Goal: Task Accomplishment & Management: Manage account settings

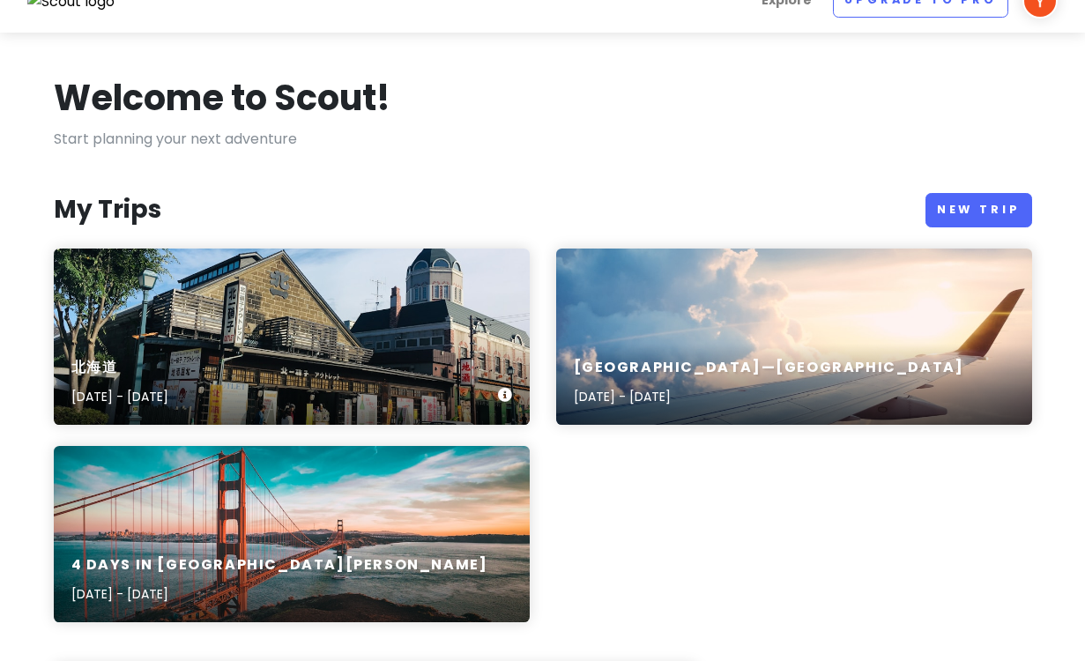
scroll to position [29, 0]
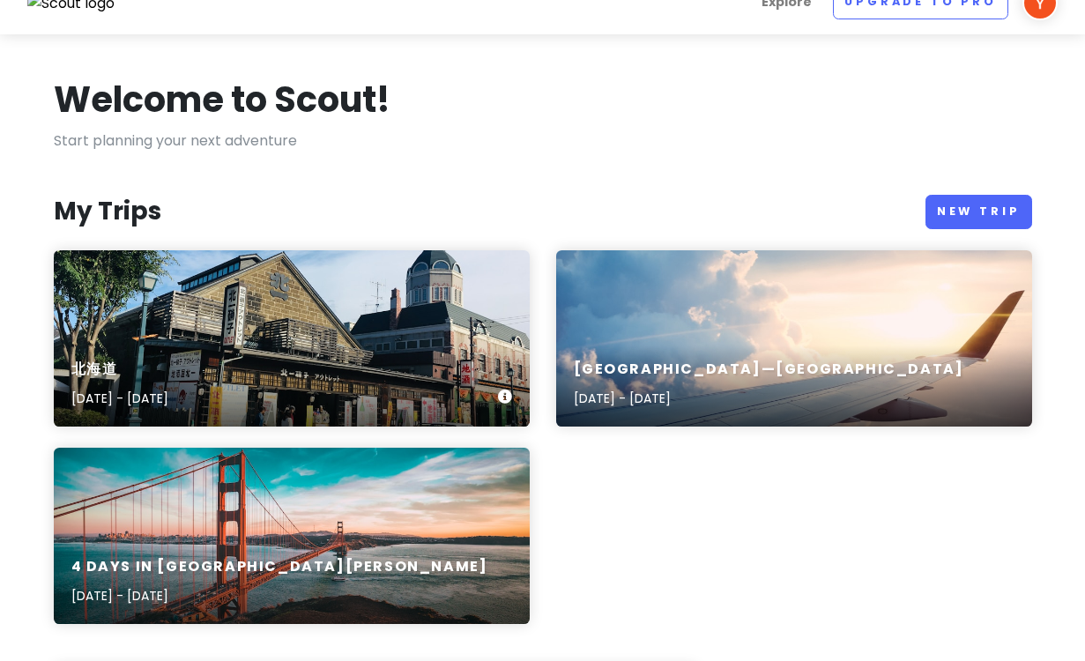
click at [421, 343] on div "北海道 [DATE] - [DATE]" at bounding box center [292, 385] width 476 height 84
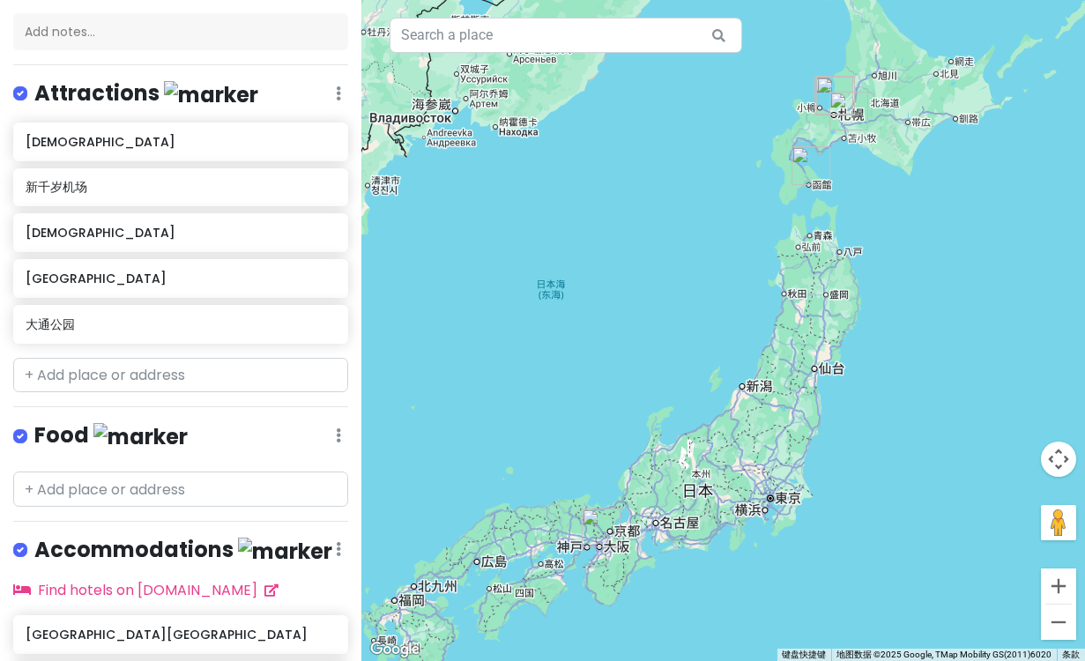
scroll to position [197, 0]
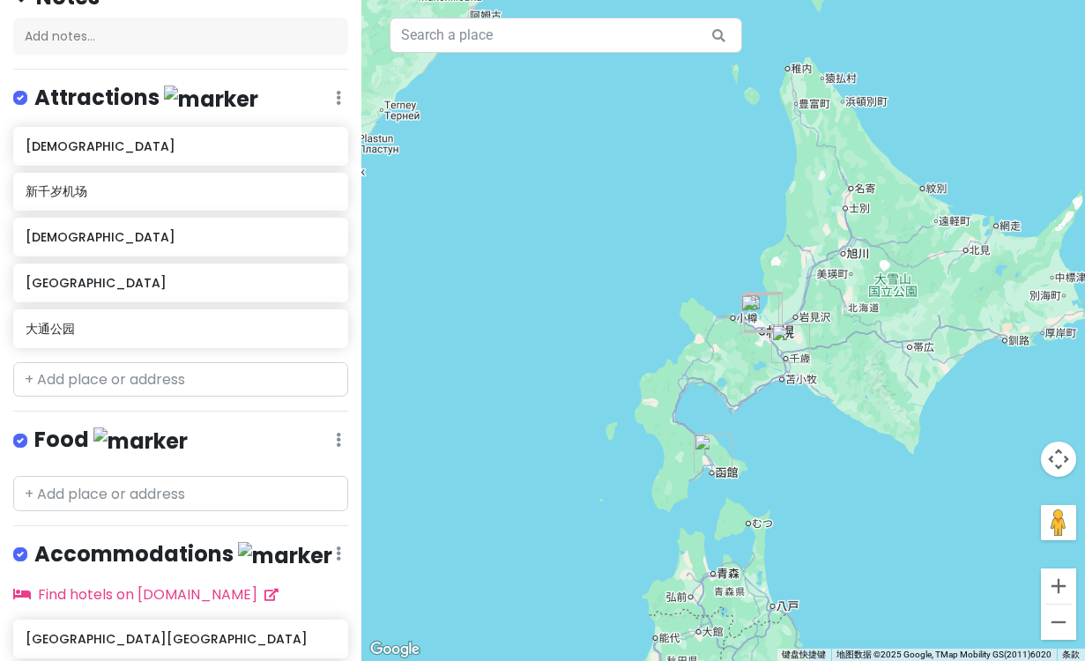
drag, startPoint x: 776, startPoint y: 194, endPoint x: 550, endPoint y: 601, distance: 465.9
click at [550, 601] on div at bounding box center [722, 330] width 723 height 661
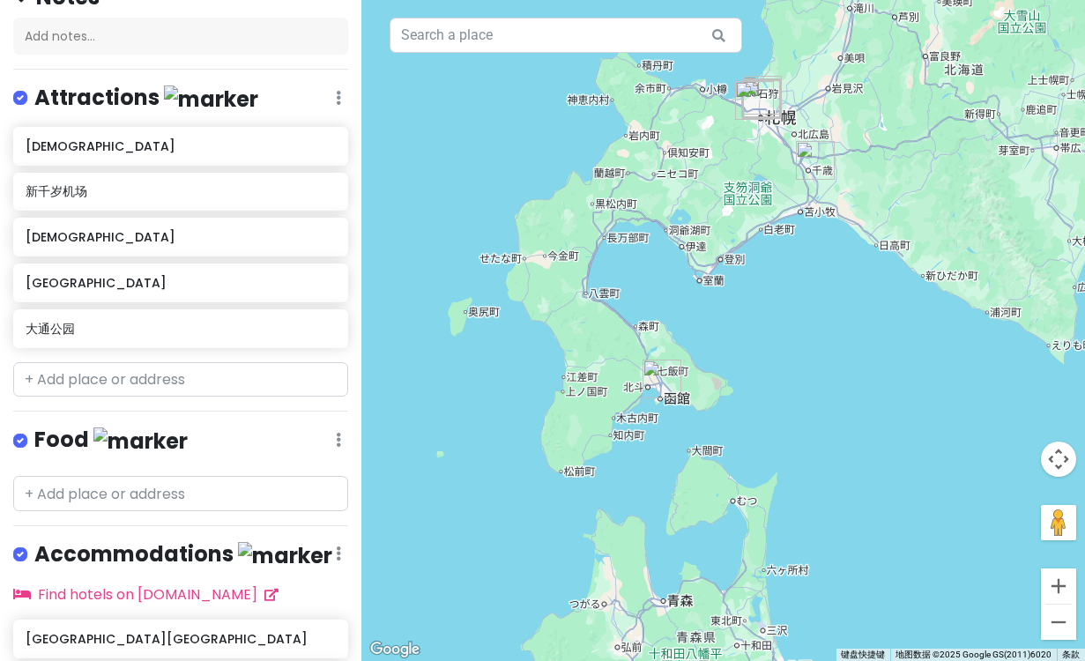
drag, startPoint x: 853, startPoint y: 400, endPoint x: 833, endPoint y: 411, distance: 22.9
click at [833, 411] on div at bounding box center [722, 330] width 723 height 661
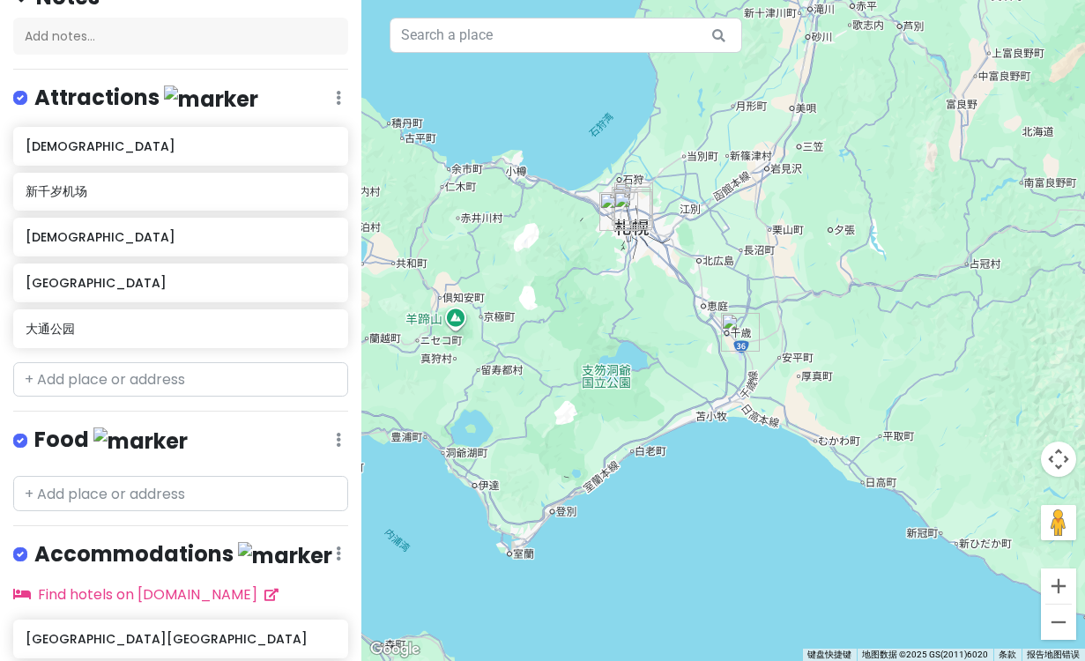
drag, startPoint x: 902, startPoint y: 154, endPoint x: 760, endPoint y: 508, distance: 381.1
click at [760, 508] on div at bounding box center [722, 330] width 723 height 661
click at [635, 200] on img "北海道神宫" at bounding box center [618, 211] width 39 height 39
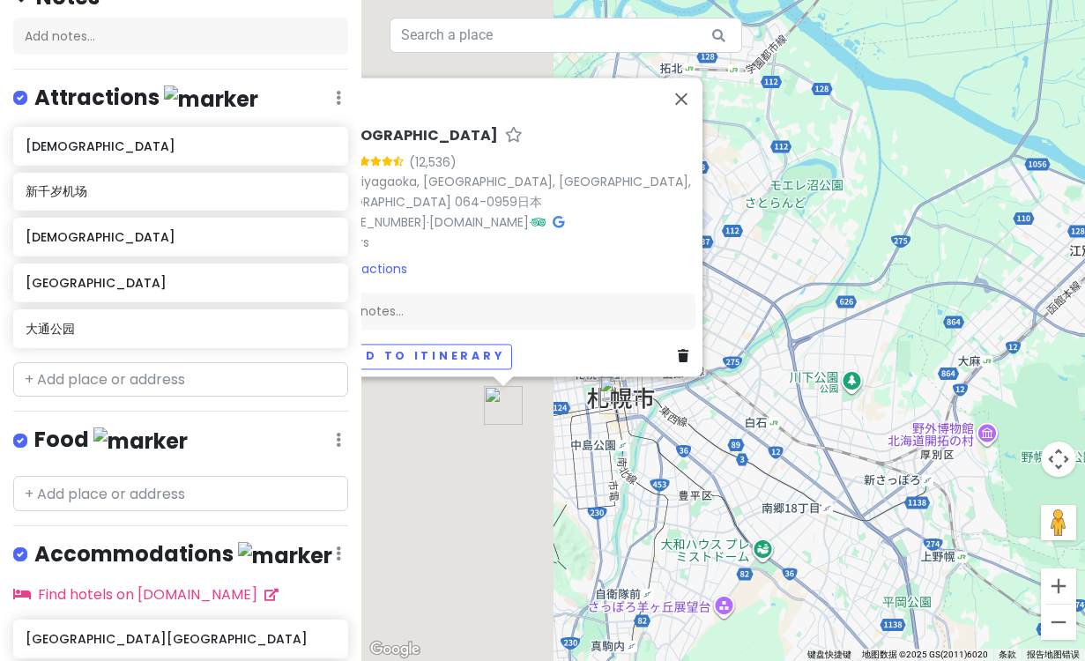
drag, startPoint x: 488, startPoint y: 309, endPoint x: 738, endPoint y: 457, distance: 290.0
click at [738, 457] on div "[GEOGRAPHIC_DATA] 4.5 (12,536) 474 [GEOGRAPHIC_DATA], [GEOGRAPHIC_DATA] 064-095…" at bounding box center [722, 330] width 723 height 661
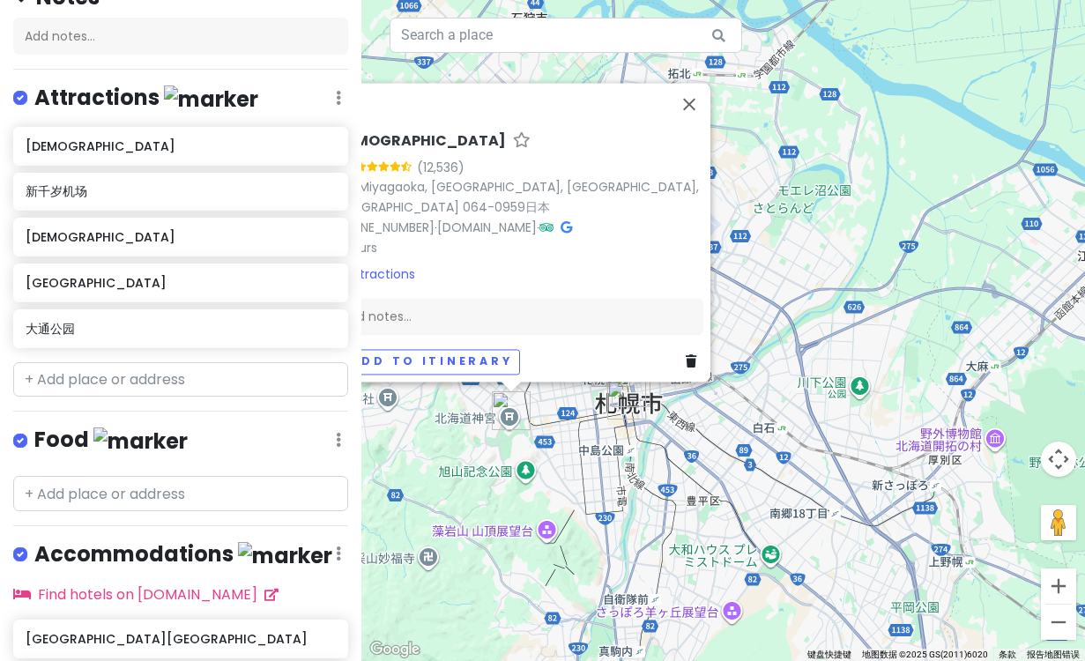
click at [759, 412] on div "[GEOGRAPHIC_DATA] 4.5 (12,536) 474 [GEOGRAPHIC_DATA], [GEOGRAPHIC_DATA] 064-095…" at bounding box center [722, 330] width 723 height 661
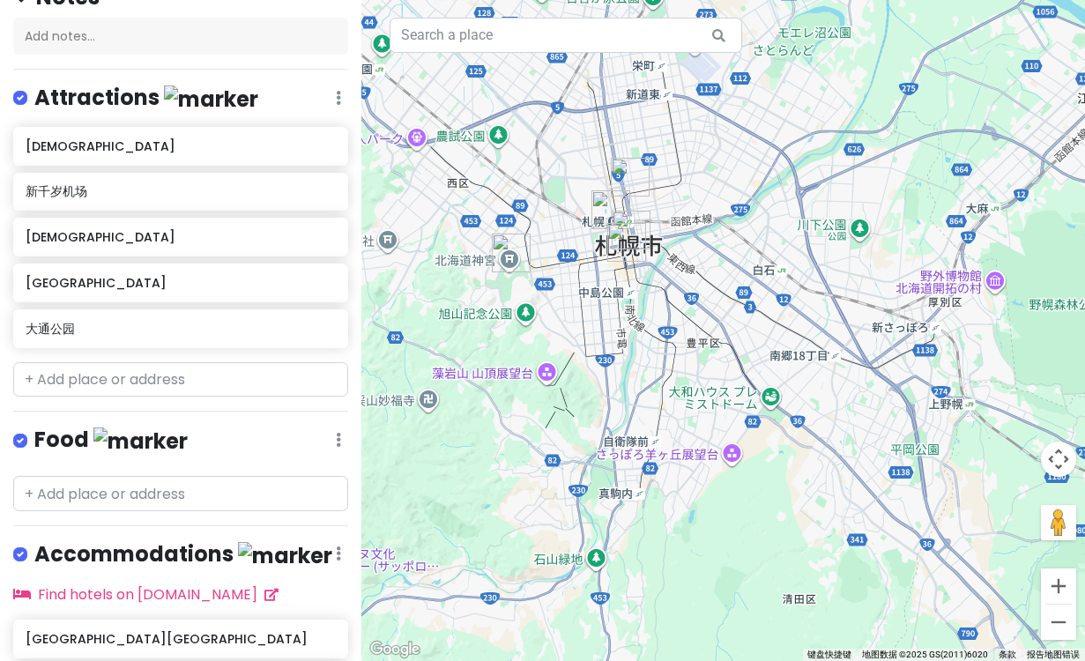
drag, startPoint x: 727, startPoint y: 396, endPoint x: 726, endPoint y: 171, distance: 224.7
click at [726, 171] on div at bounding box center [722, 330] width 723 height 661
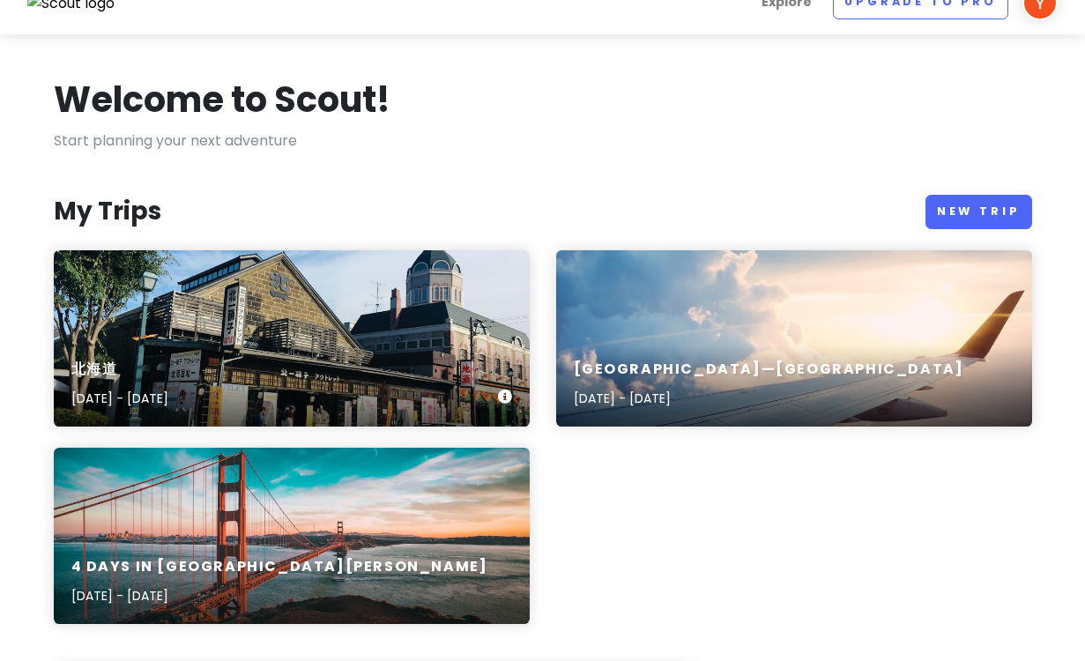
scroll to position [24, 0]
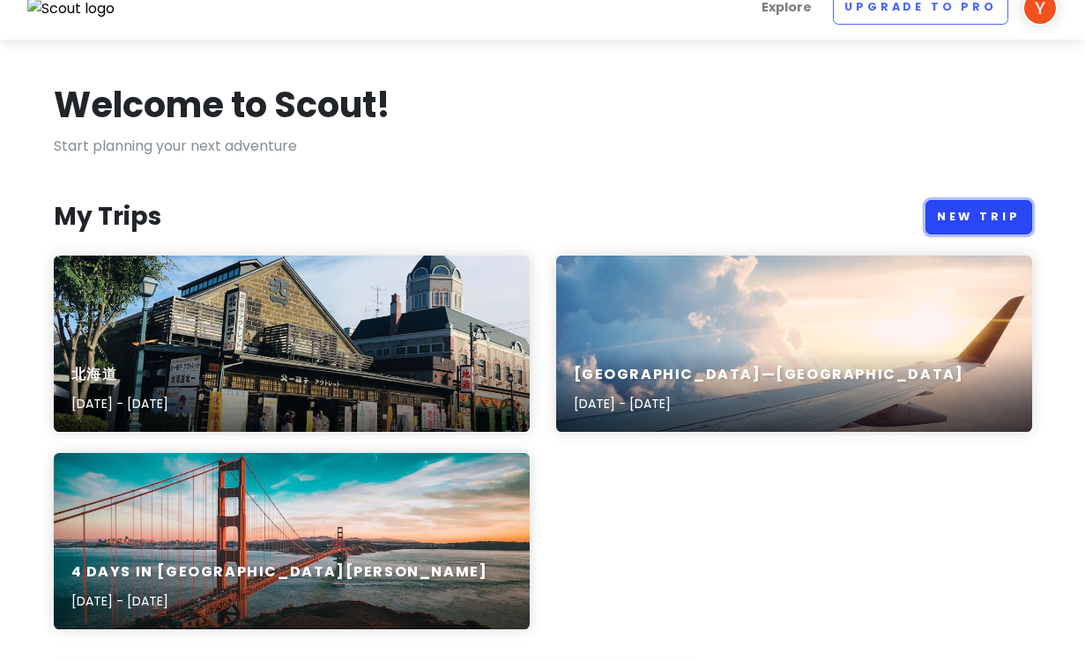
click at [969, 223] on link "New Trip" at bounding box center [978, 217] width 107 height 34
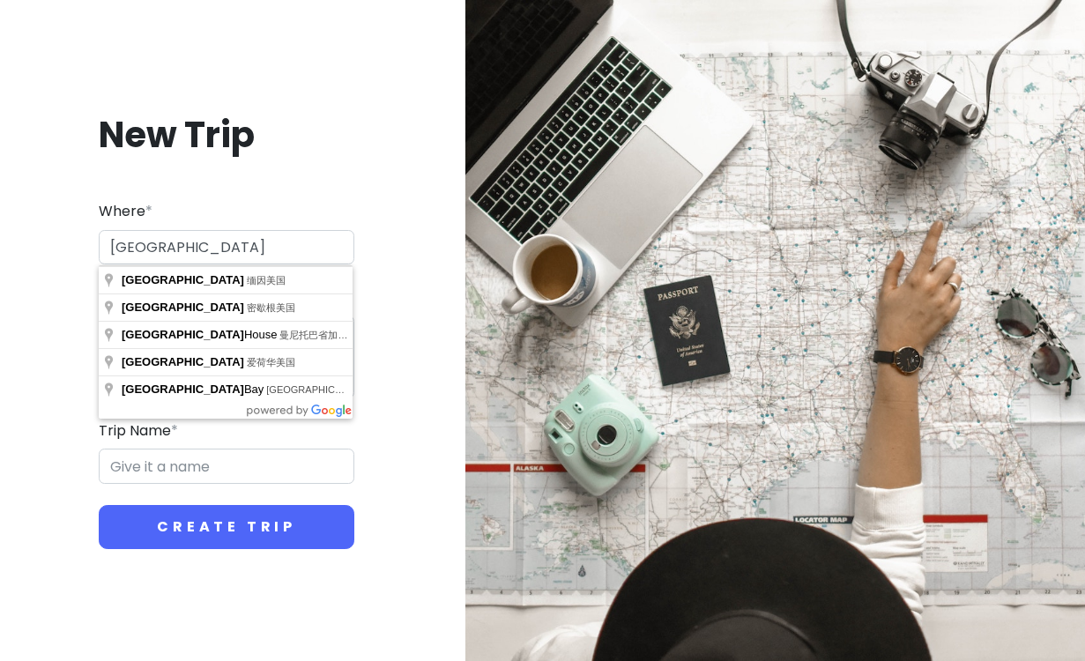
click at [377, 285] on div "New Trip Where * [GEOGRAPHIC_DATA] Dates * Navigate forward to interact with th…" at bounding box center [226, 331] width 425 height 522
drag, startPoint x: 237, startPoint y: 244, endPoint x: 98, endPoint y: 256, distance: 139.7
click at [98, 256] on div "New Trip Where * [GEOGRAPHIC_DATA] Dates * Navigate forward to interact with th…" at bounding box center [226, 331] width 425 height 522
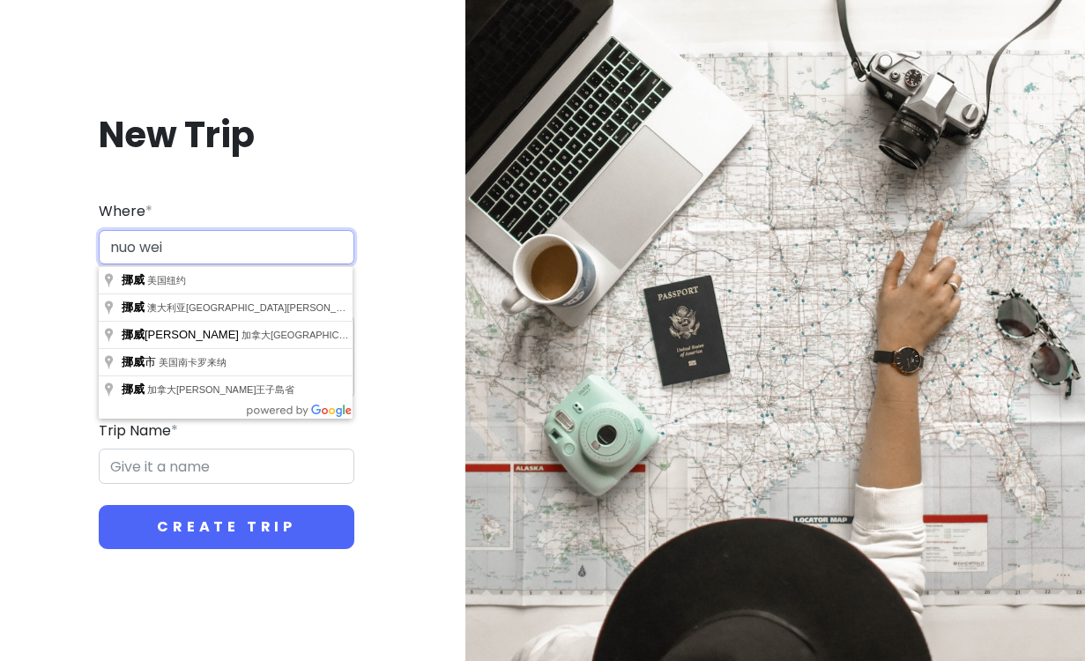
type input "挪威"
drag, startPoint x: 150, startPoint y: 247, endPoint x: 64, endPoint y: 247, distance: 85.5
click at [64, 247] on div "New Trip Where * 挪威 Dates * Navigate forward to interact with the calendar and …" at bounding box center [226, 331] width 425 height 522
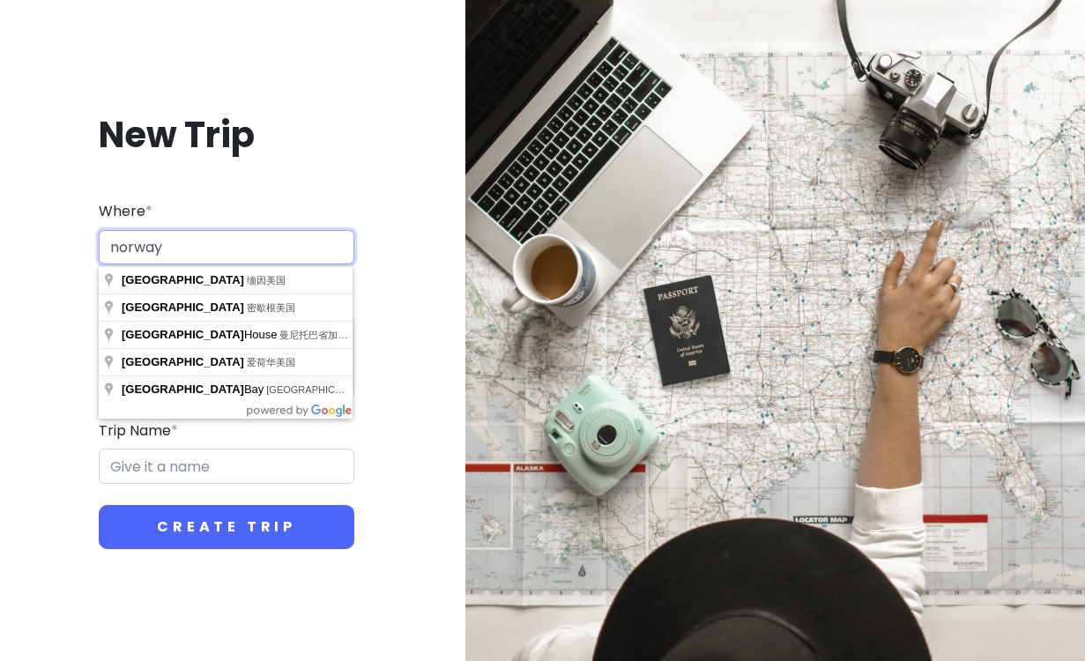
type input "norway"
click at [326, 161] on div "New Trip Where * [GEOGRAPHIC_DATA] Dates * Navigate forward to interact with th…" at bounding box center [226, 331] width 425 height 522
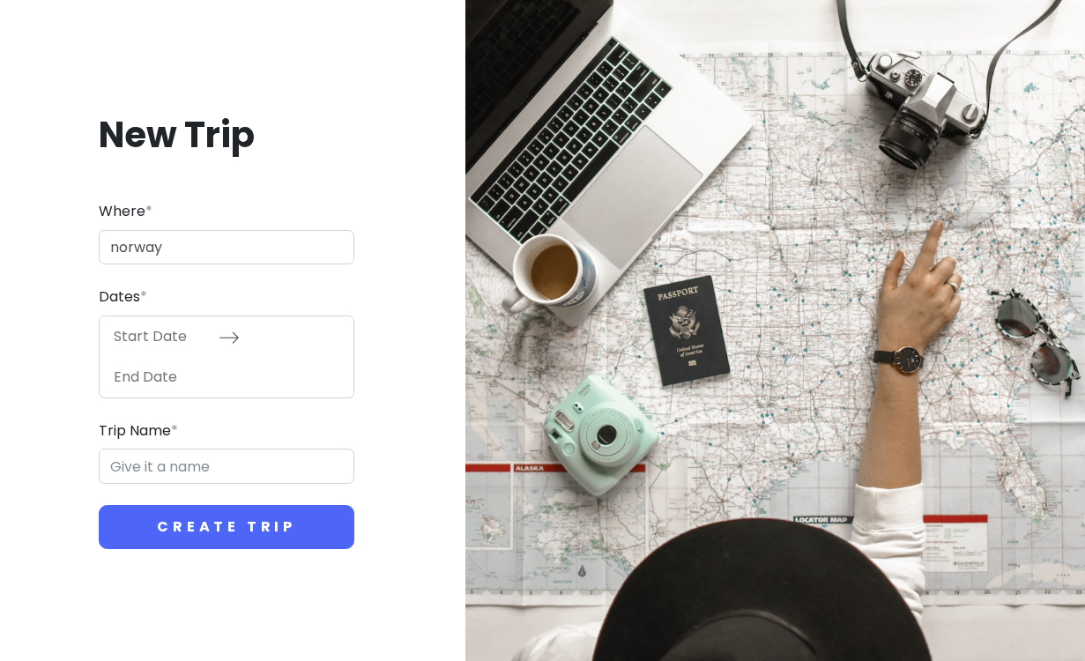
click at [172, 339] on input "Start Date" at bounding box center [161, 336] width 115 height 41
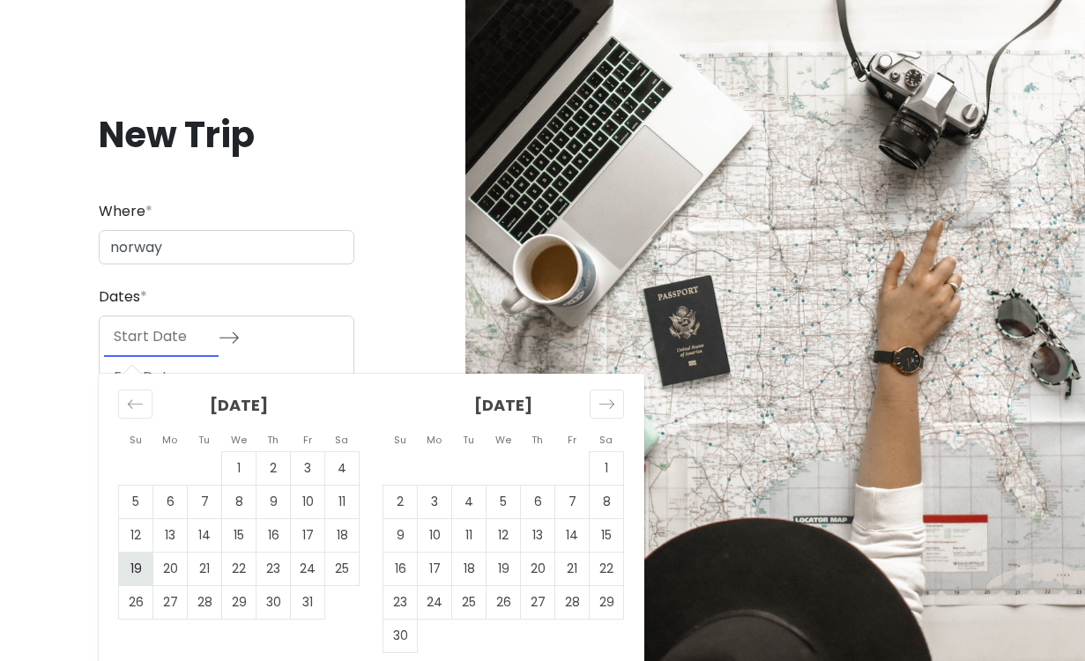
click at [142, 569] on td "19" at bounding box center [136, 568] width 34 height 33
type input "[DATE]"
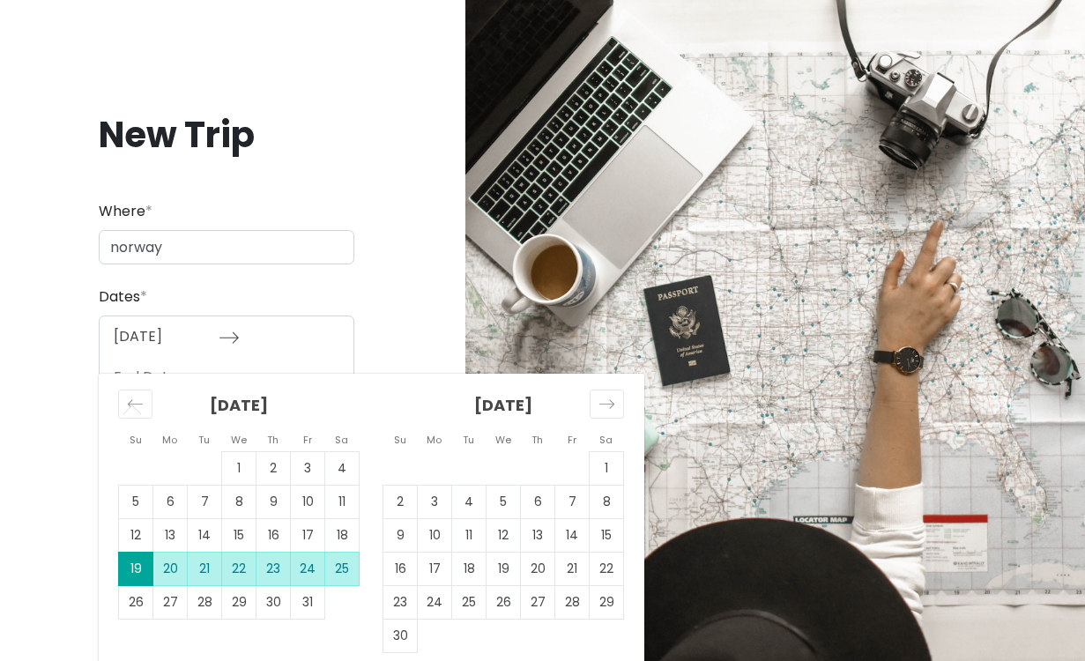
click at [345, 560] on td "25" at bounding box center [342, 568] width 34 height 33
type input "[DATE]"
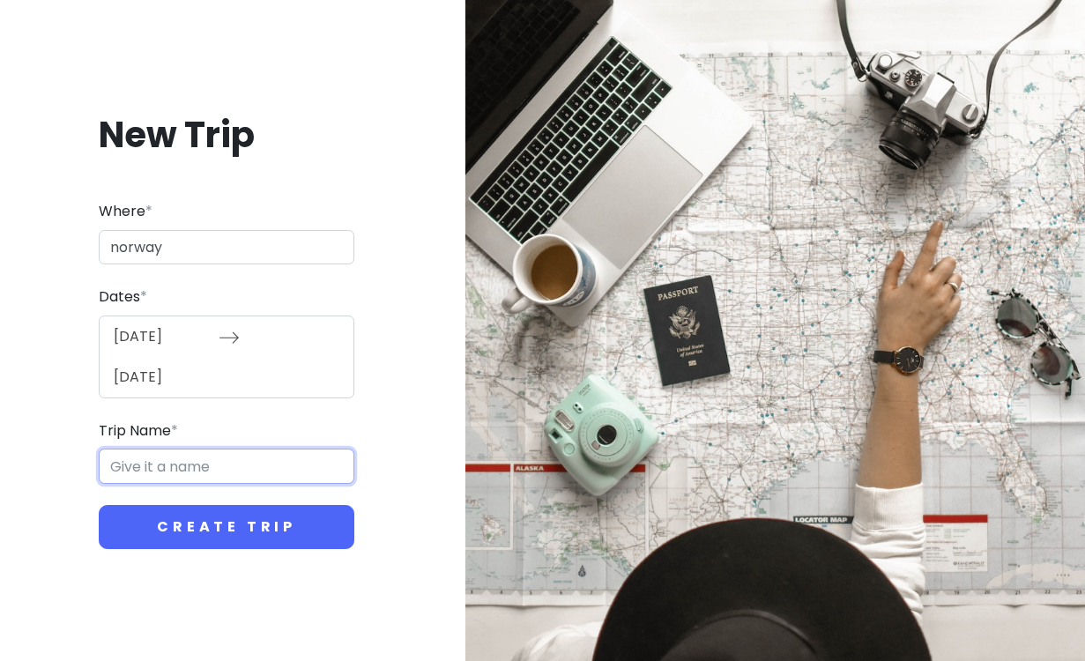
click at [298, 467] on input "Trip Name *" at bounding box center [227, 466] width 256 height 35
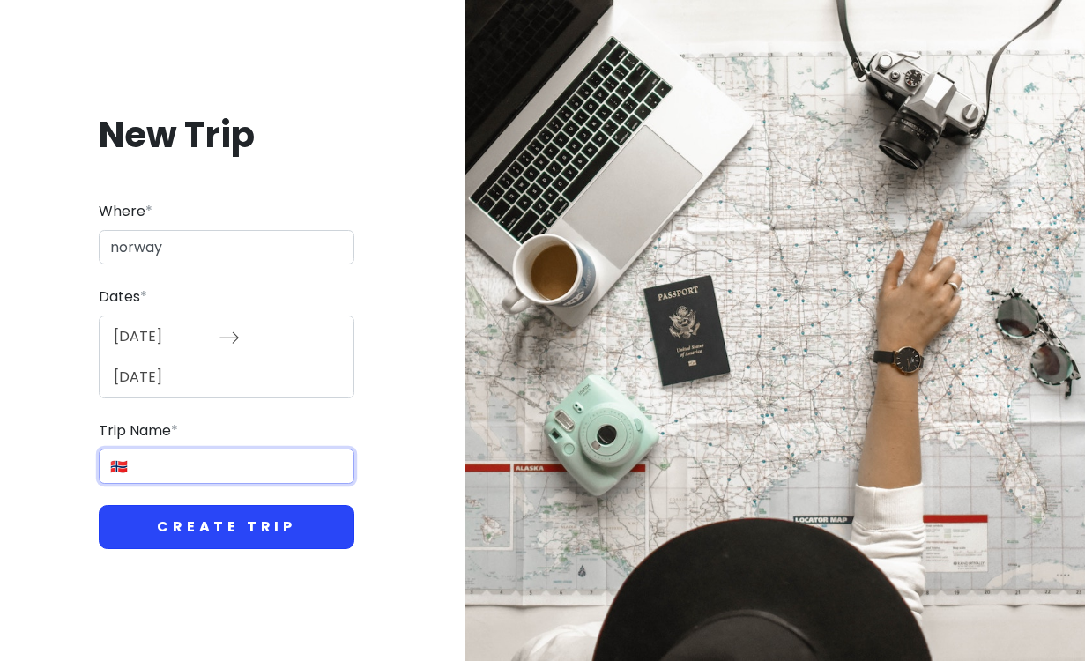
type input "🇳🇴"
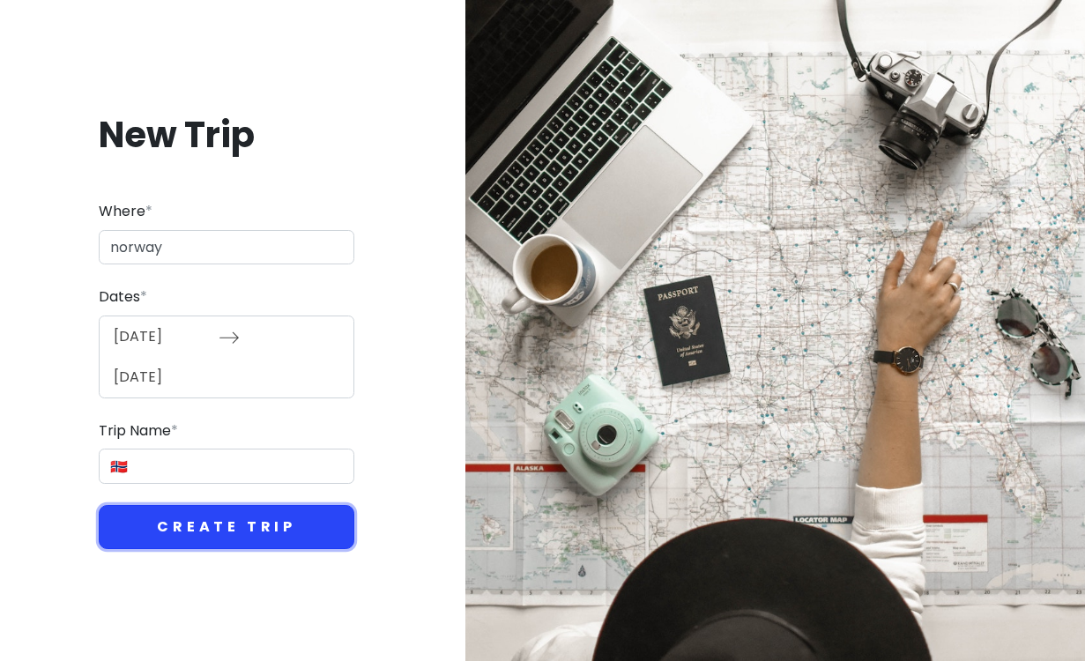
click at [315, 532] on button "Create Trip" at bounding box center [227, 527] width 256 height 44
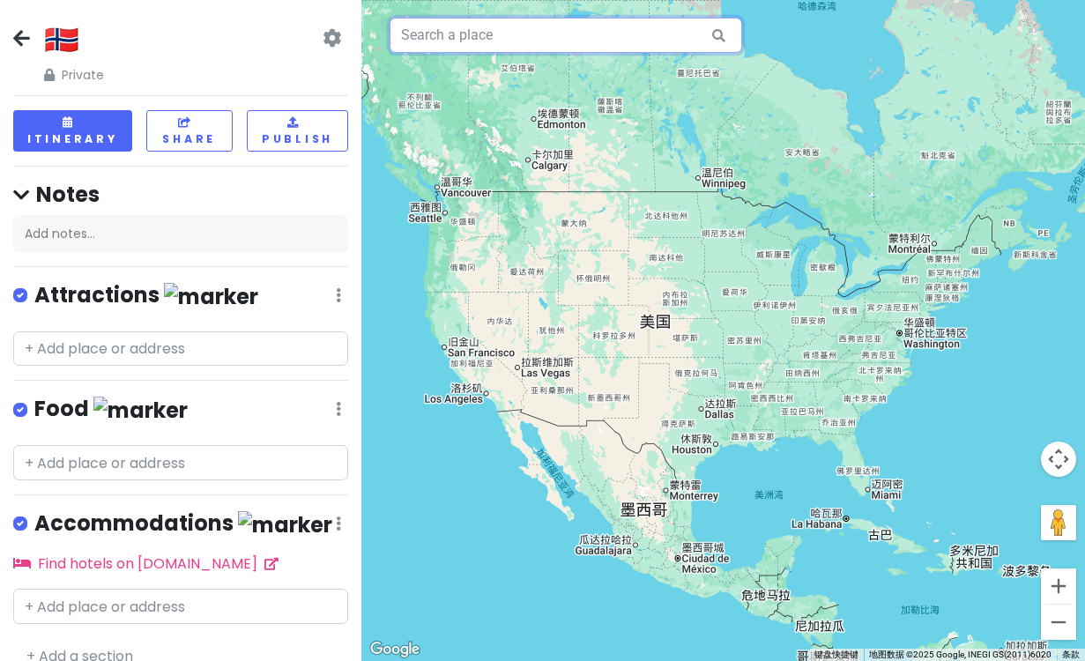
click at [464, 47] on input "text" at bounding box center [566, 35] width 352 height 35
type input "o"
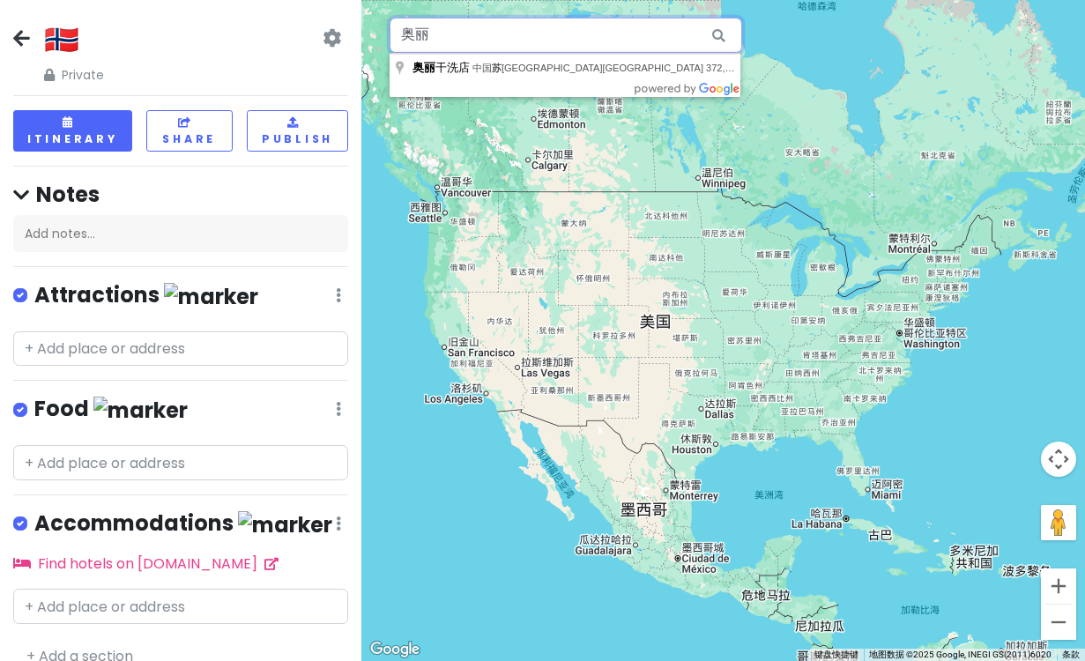
type input "奥"
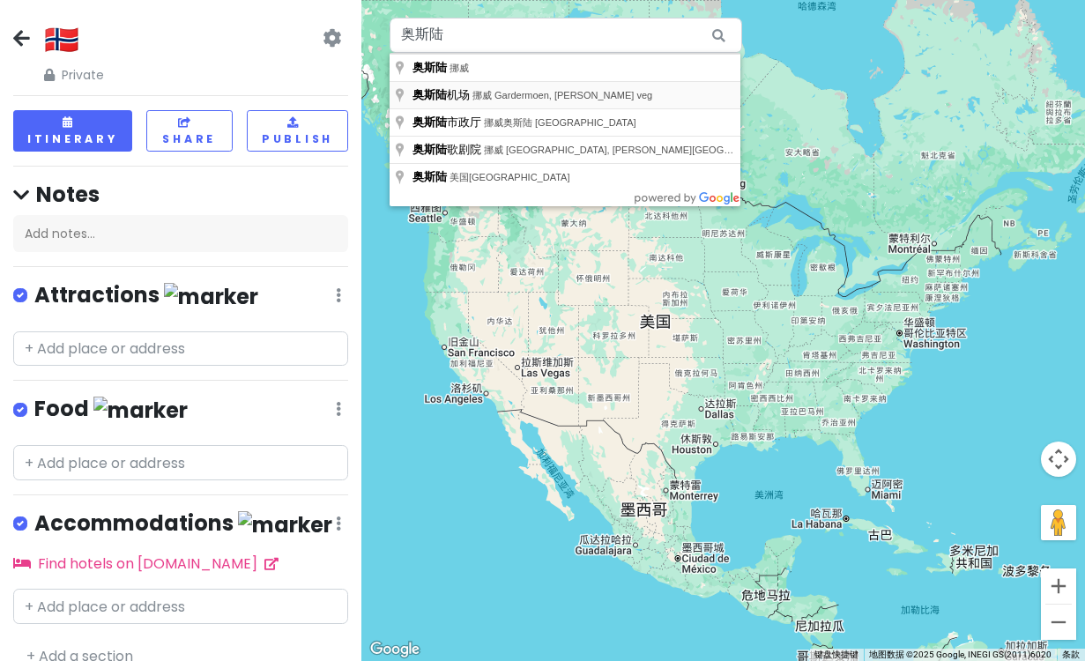
type input "挪威 Gardermoen, [PERSON_NAME] veg, 奥斯陆 机场"
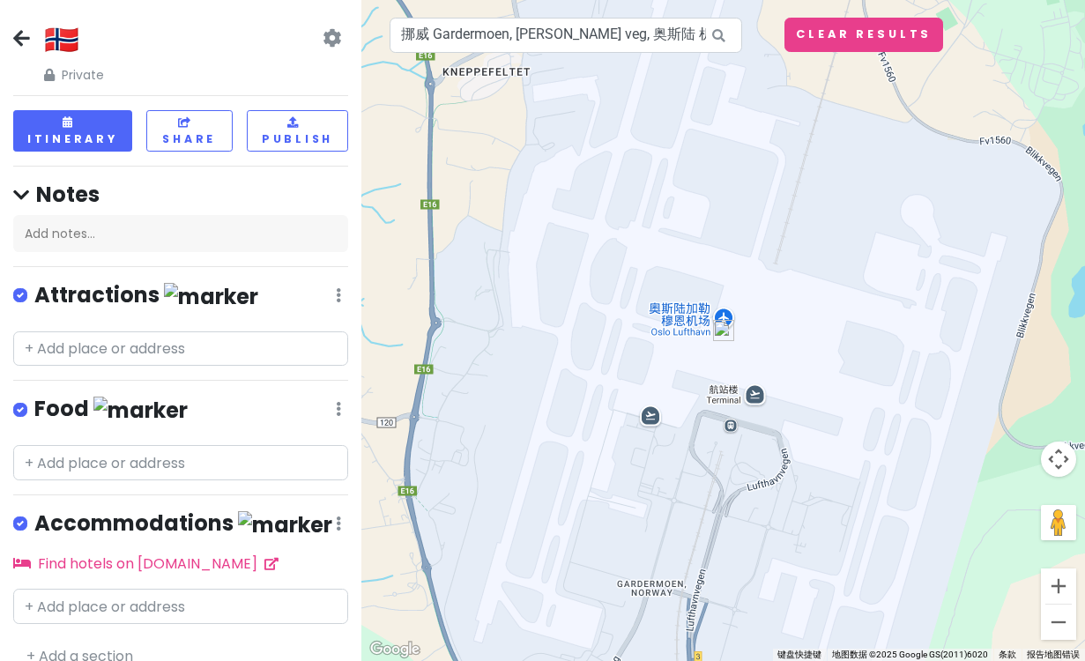
click at [727, 334] on img at bounding box center [723, 330] width 21 height 21
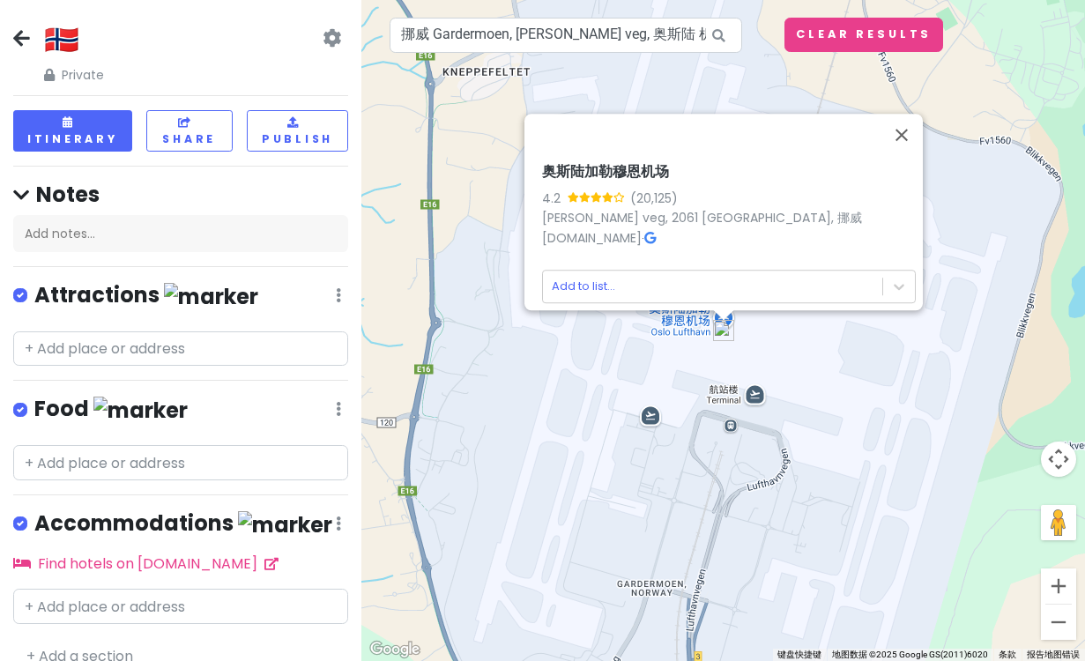
scroll to position [23, 0]
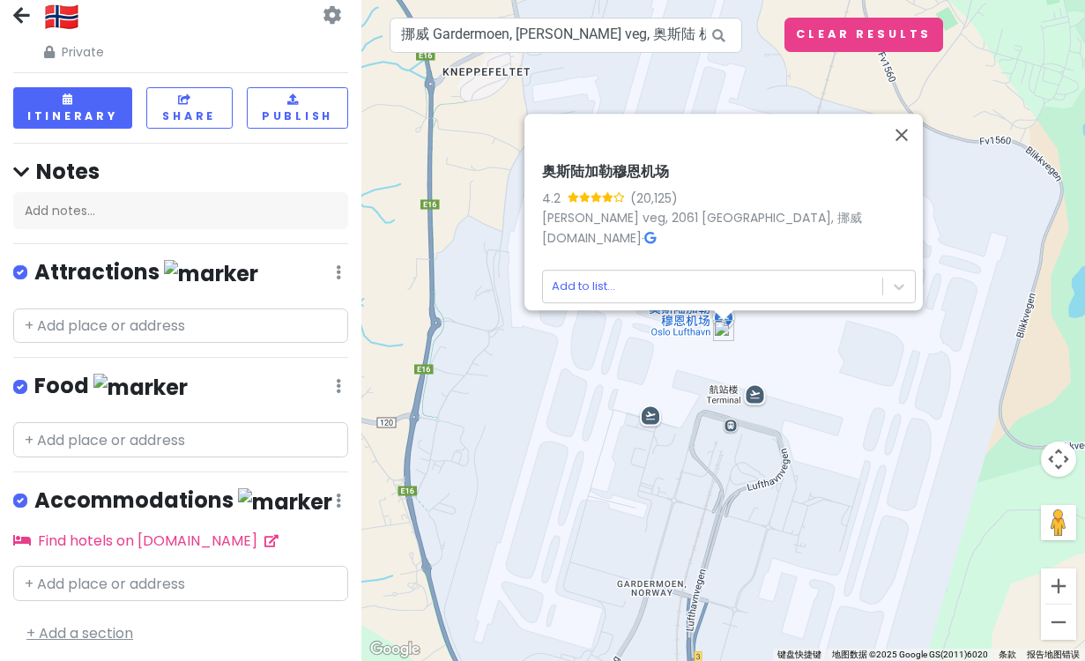
click at [96, 634] on link "+ Add a section" at bounding box center [79, 633] width 107 height 20
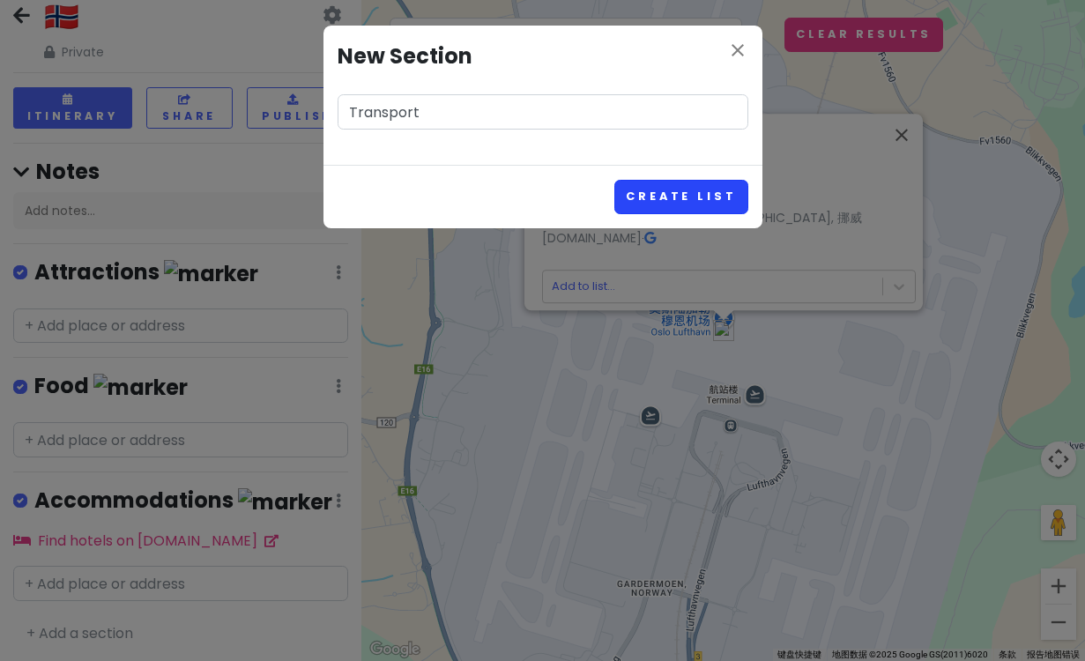
type input "Transport"
click at [699, 194] on button "Create List" at bounding box center [680, 197] width 133 height 34
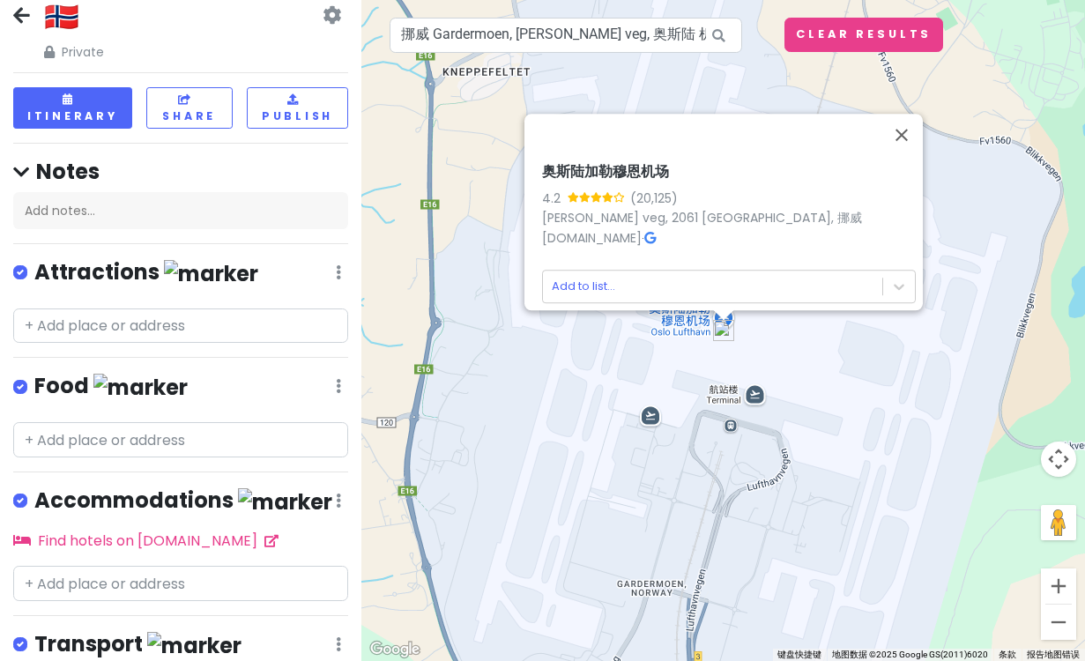
scroll to position [136, 0]
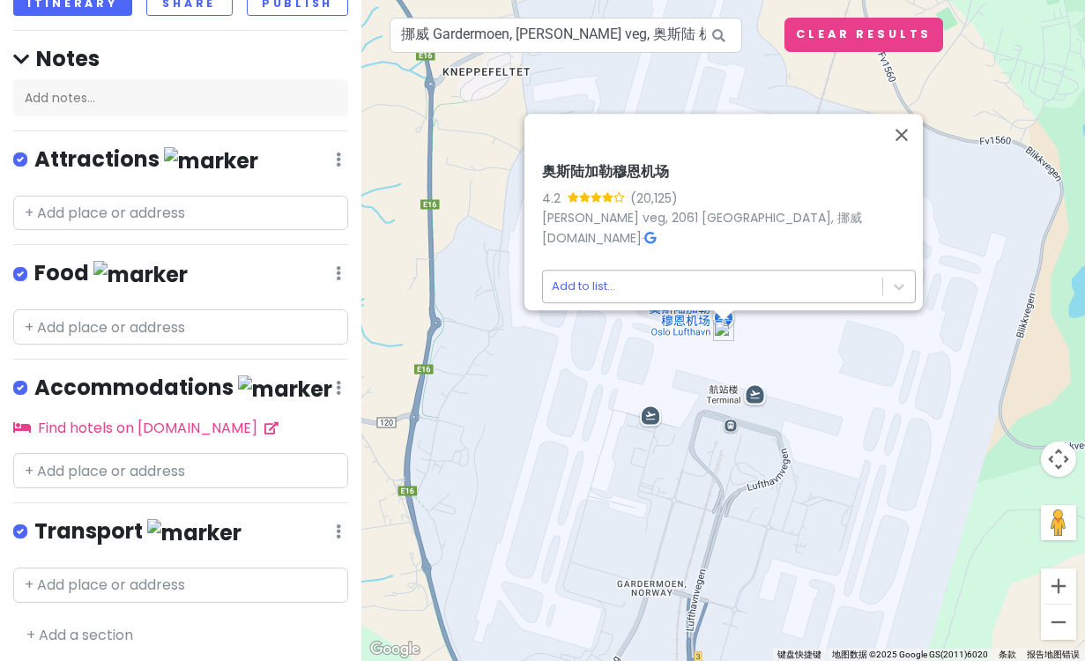
click at [635, 267] on body "🇳🇴 Private Change Dates Make a Copy Delete Trip Go Pro ⚡️ Give Feedback 💡 Suppo…" at bounding box center [542, 330] width 1085 height 661
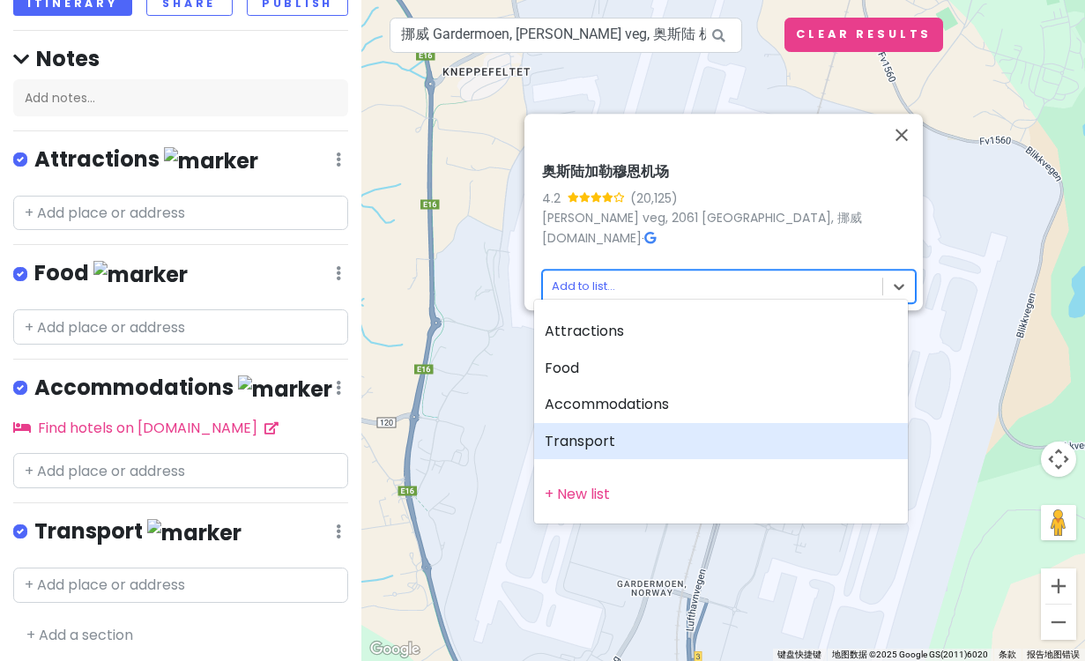
click at [634, 430] on div "Transport" at bounding box center [721, 441] width 374 height 37
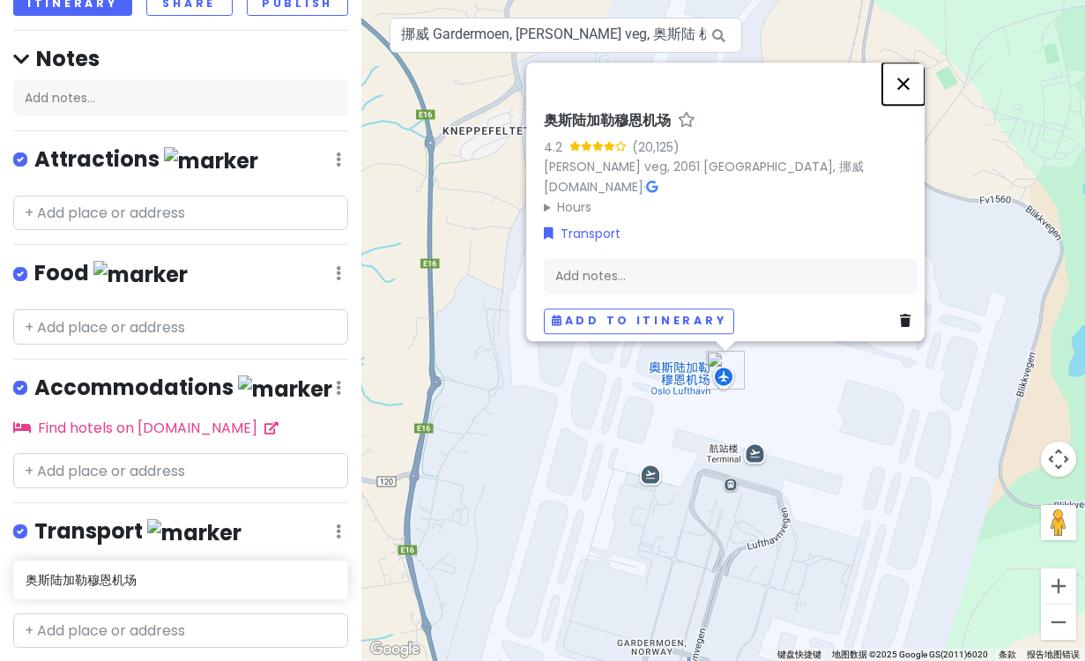
click at [913, 75] on button "关闭" at bounding box center [903, 84] width 42 height 42
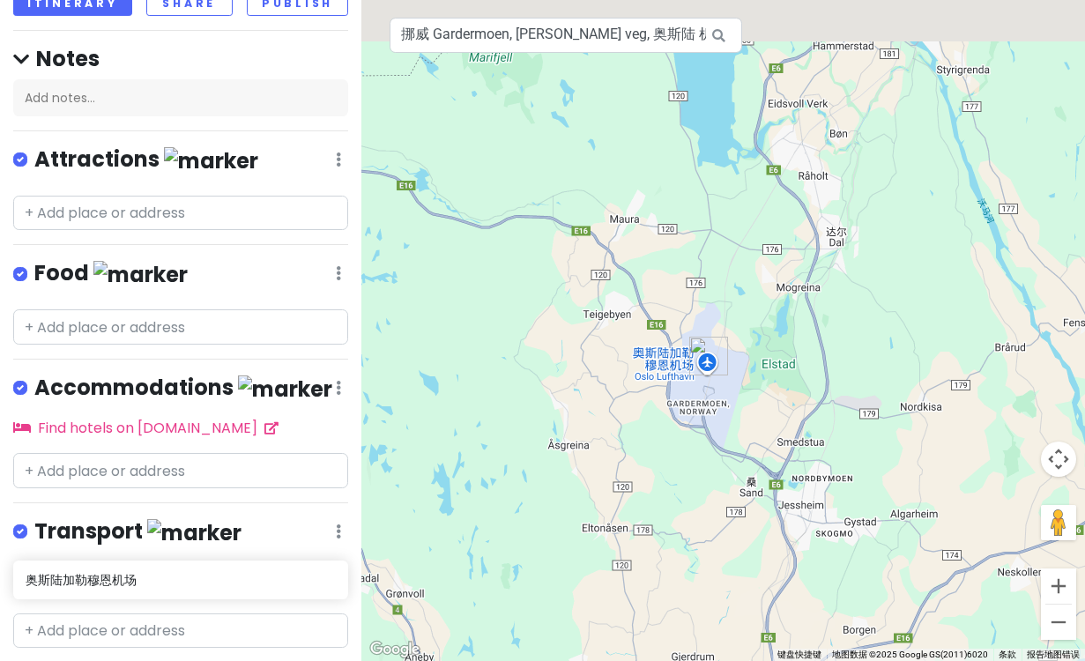
drag, startPoint x: 811, startPoint y: 160, endPoint x: 757, endPoint y: 356, distance: 202.9
click at [758, 357] on div at bounding box center [722, 330] width 723 height 661
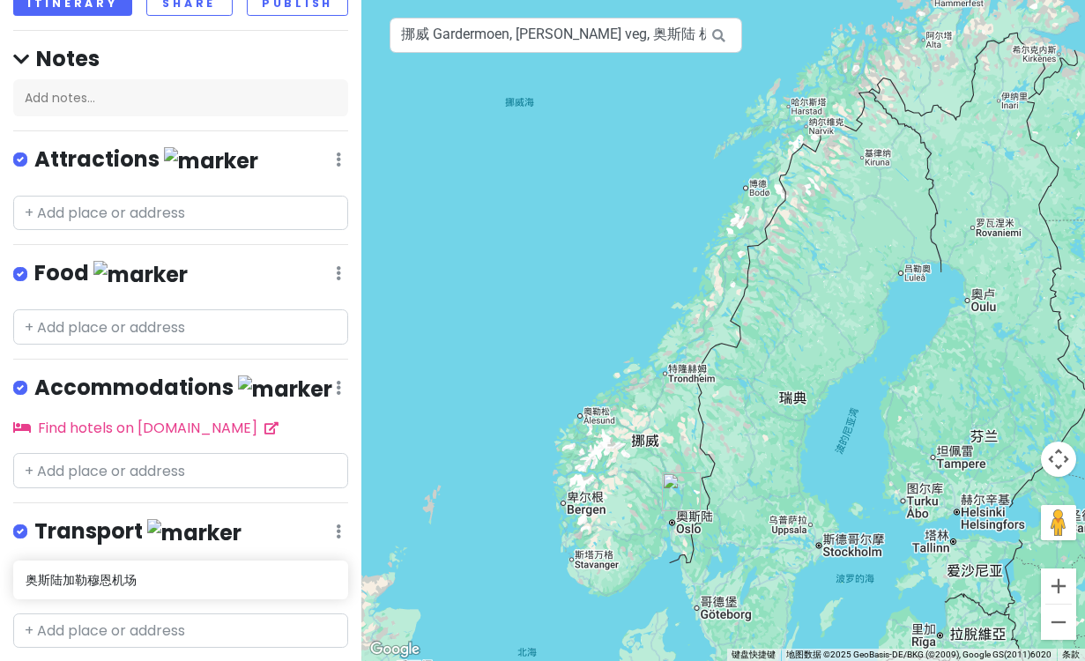
drag, startPoint x: 805, startPoint y: 238, endPoint x: 719, endPoint y: 427, distance: 207.1
click at [719, 427] on div at bounding box center [722, 330] width 723 height 661
